Goal: Task Accomplishment & Management: Manage account settings

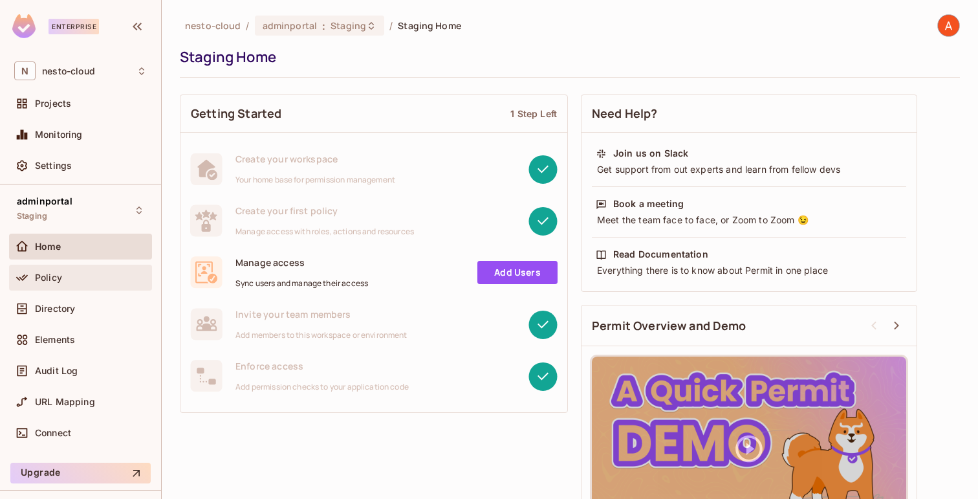
click at [89, 275] on div "Policy" at bounding box center [91, 277] width 112 height 10
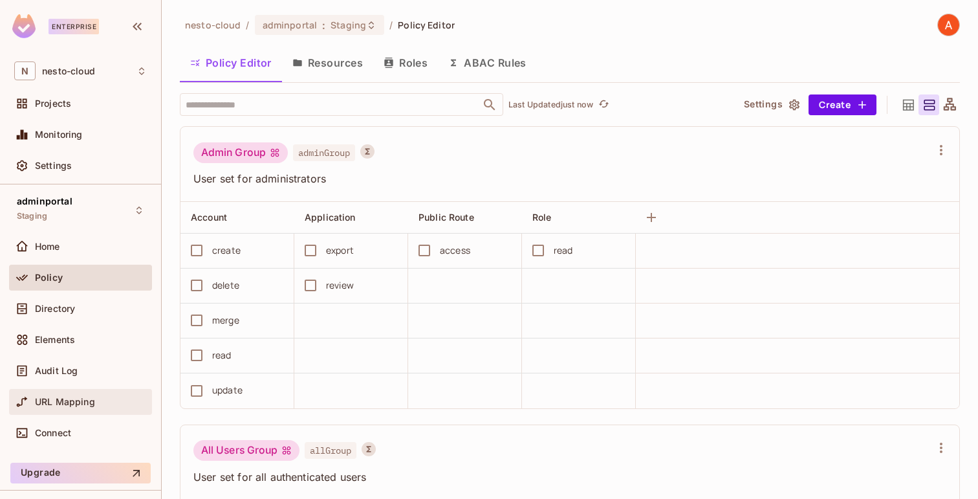
click at [72, 401] on span "URL Mapping" at bounding box center [65, 402] width 60 height 10
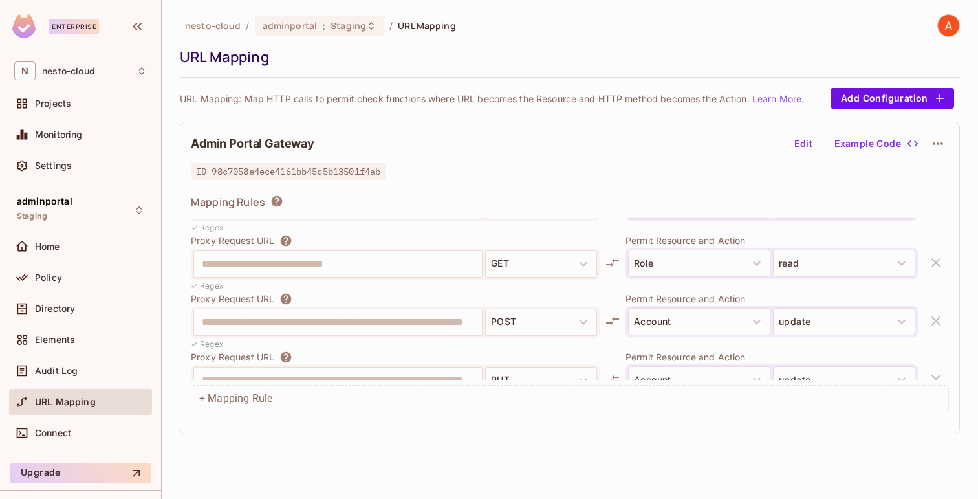
scroll to position [945, 0]
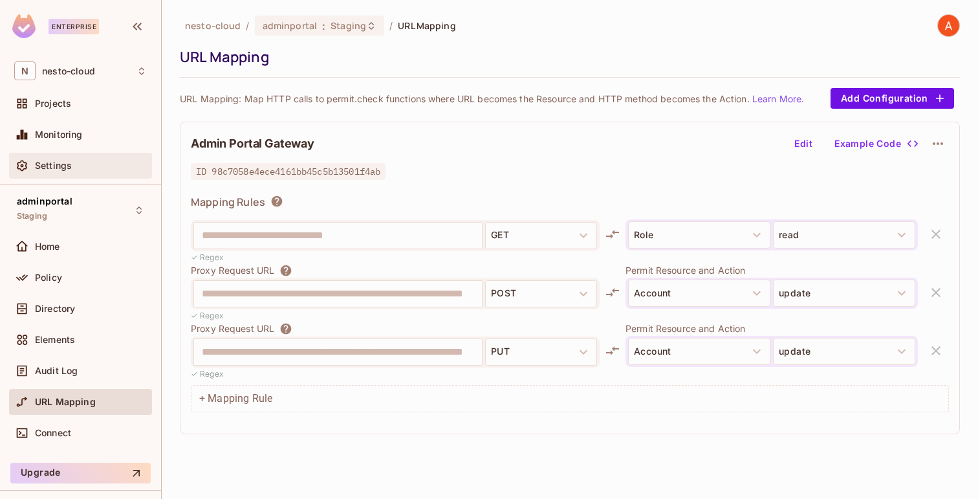
click at [71, 171] on div "Settings" at bounding box center [80, 166] width 133 height 16
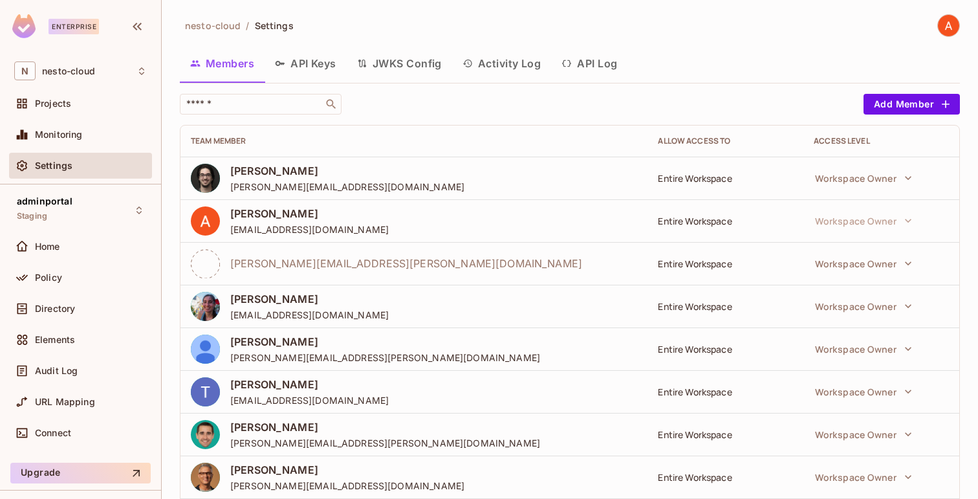
click at [328, 69] on button "API Keys" at bounding box center [306, 63] width 82 height 32
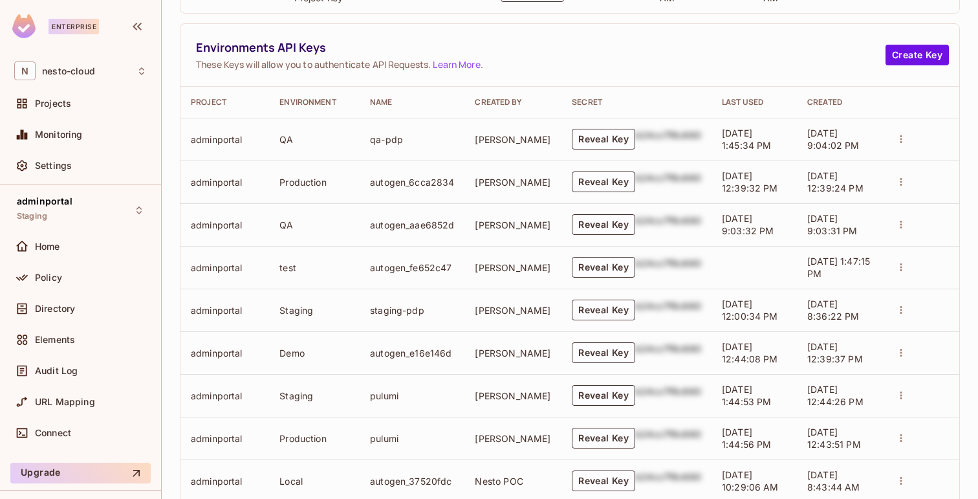
scroll to position [300, 0]
click at [591, 312] on button "Reveal Key" at bounding box center [603, 310] width 63 height 21
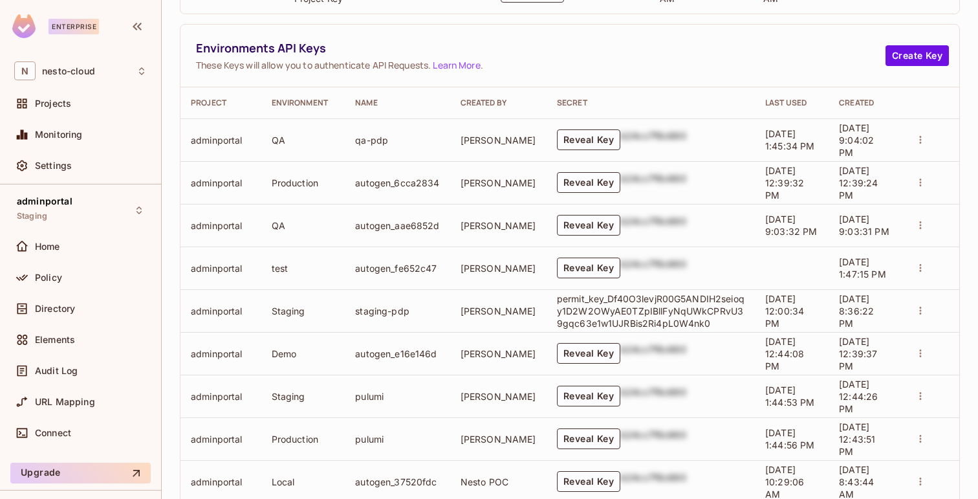
click at [591, 312] on p "permit_key_Df40O3levjR00G5ANDIH2seioqy1D2W2OWyAE0TZpIBllFyNqUWkCPRvU39gqc63e1w1…" at bounding box center [651, 310] width 188 height 37
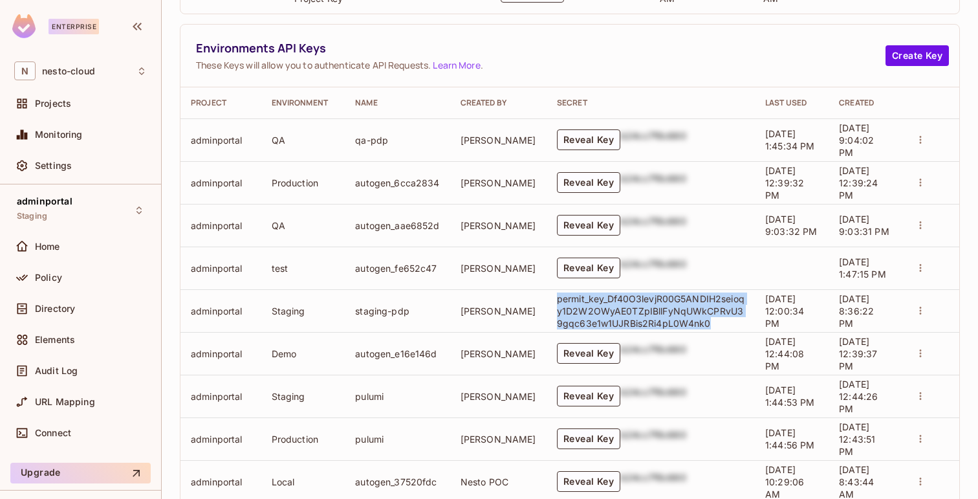
click at [591, 312] on p "permit_key_Df40O3levjR00G5ANDIH2seioqy1D2W2OWyAE0TZpIBllFyNqUWkCPRvU39gqc63e1w1…" at bounding box center [651, 310] width 188 height 37
copy p "permit_key_Df40O3levjR00G5ANDIH2seioqy1D2W2OWyAE0TZpIBllFyNqUWkCPRvU39gqc63e1w1…"
click at [557, 266] on button "Reveal Key" at bounding box center [588, 267] width 63 height 21
click at [917, 311] on icon "actions" at bounding box center [921, 311] width 12 height 12
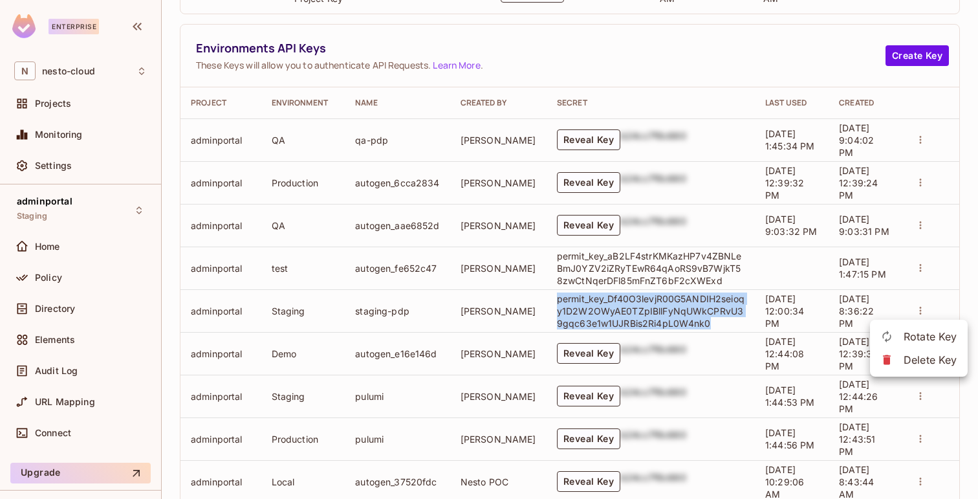
click at [669, 304] on div at bounding box center [489, 249] width 978 height 499
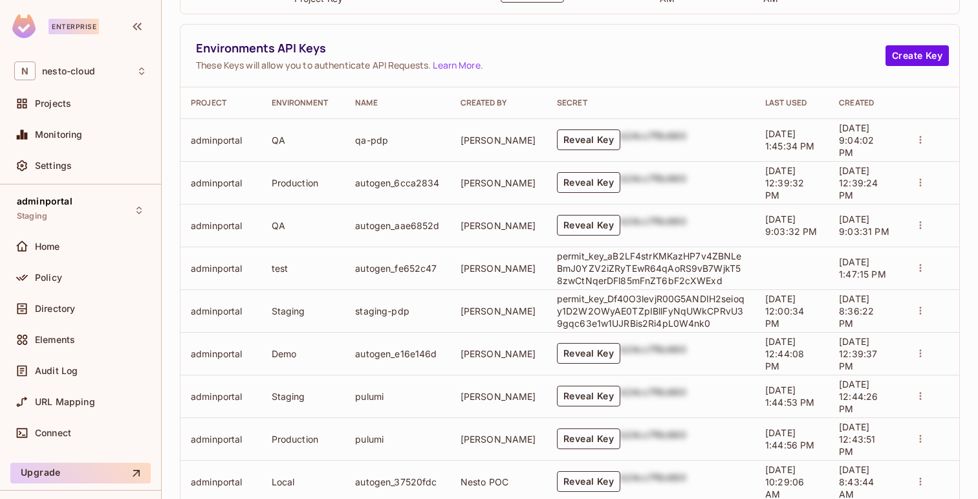
click at [520, 298] on td "[PERSON_NAME]" at bounding box center [498, 310] width 96 height 43
click at [588, 307] on p "permit_key_Df40O3levjR00G5ANDIH2seioqy1D2W2OWyAE0TZpIBllFyNqUWkCPRvU39gqc63e1w1…" at bounding box center [651, 310] width 188 height 37
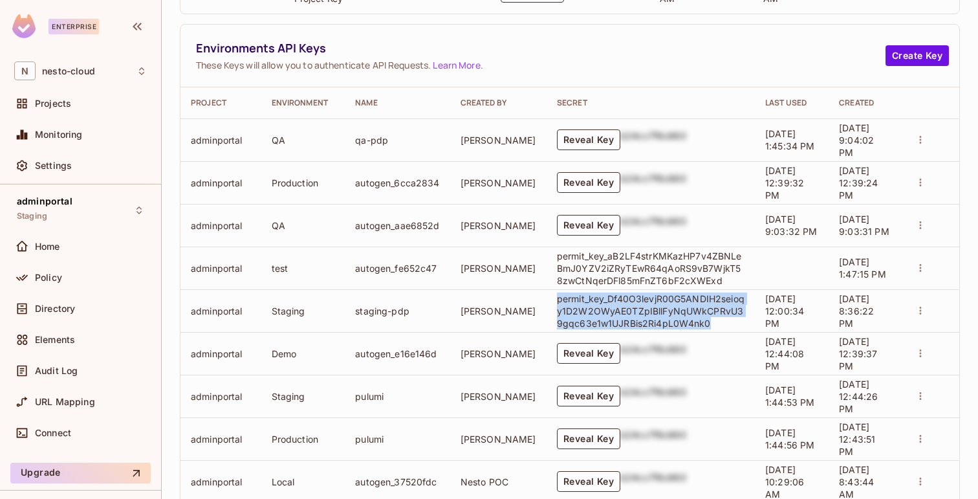
copy p "permit_key_Df40O3levjR00G5ANDIH2seioqy1D2W2OWyAE0TZpIBllFyNqUWkCPRvU39gqc63e1w1…"
